Goal: Task Accomplishment & Management: Manage account settings

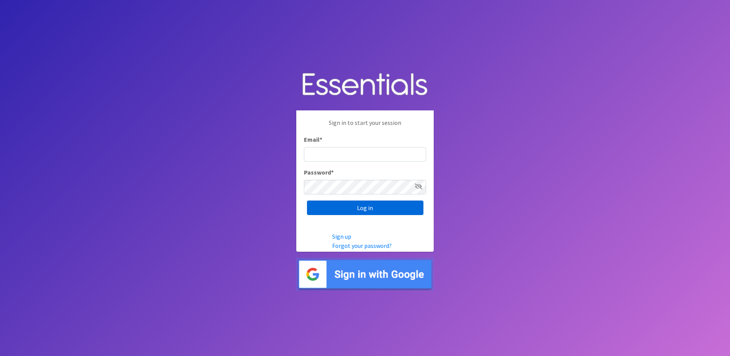
type input "[EMAIL_ADDRESS][DOMAIN_NAME]"
click at [386, 205] on input "Log in" at bounding box center [365, 207] width 116 height 15
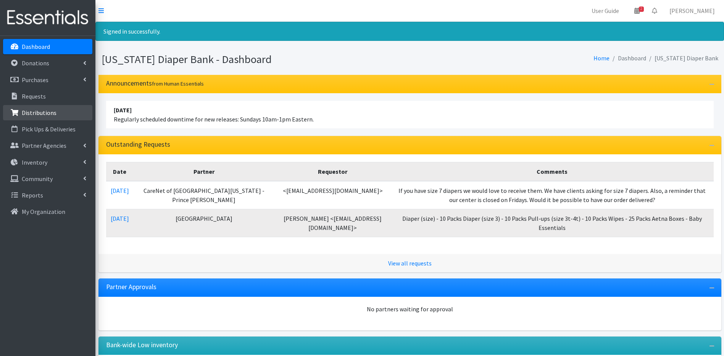
click at [76, 117] on link "Distributions" at bounding box center [47, 112] width 89 height 15
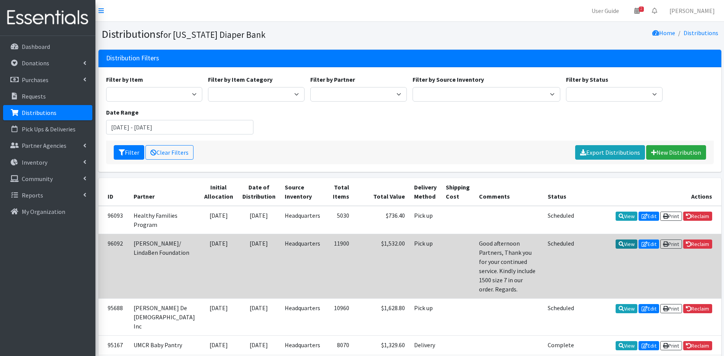
click at [622, 249] on link "View" at bounding box center [627, 243] width 22 height 9
